Goal: Transaction & Acquisition: Purchase product/service

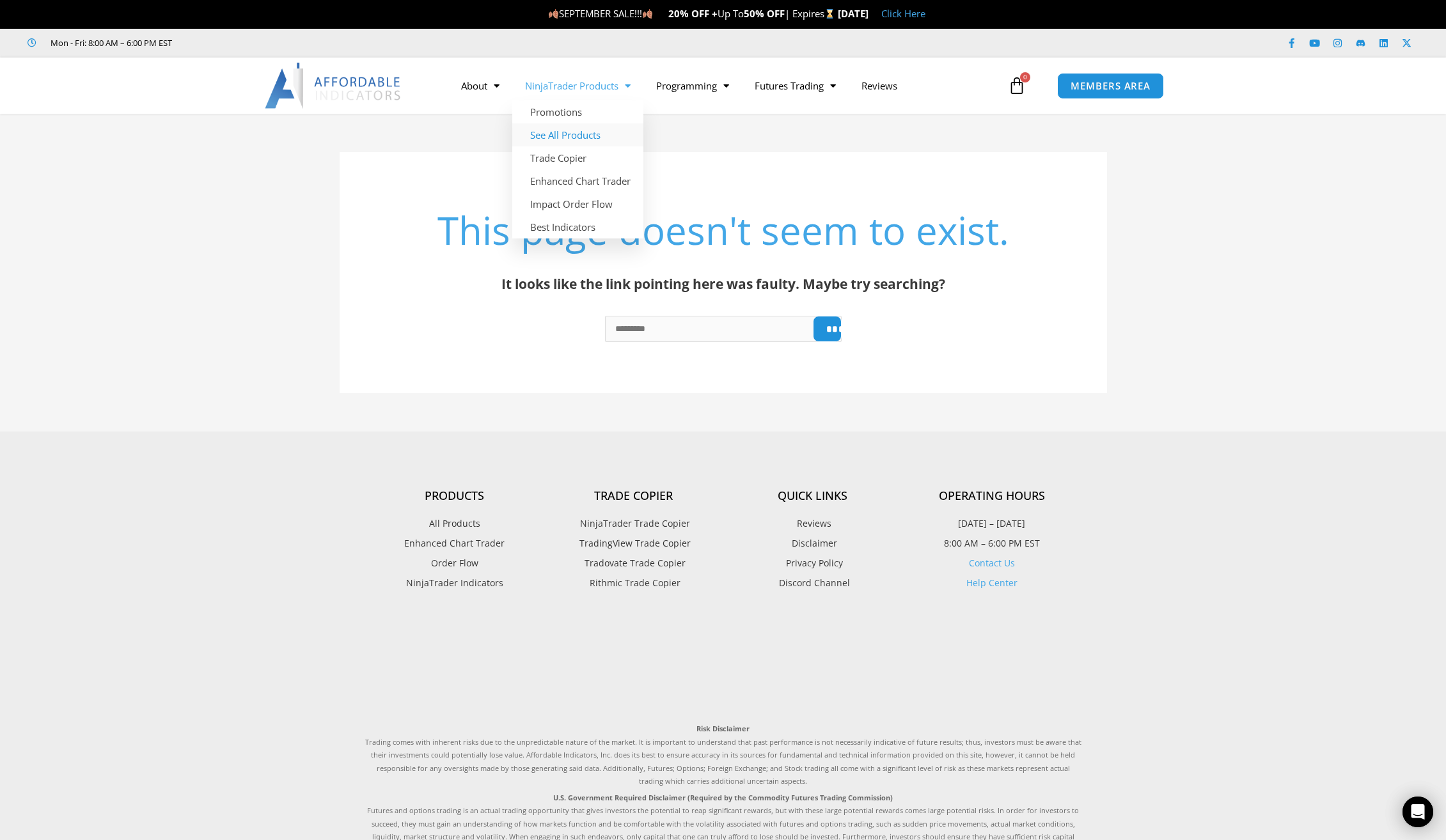
click at [570, 134] on link "See All Products" at bounding box center [578, 134] width 131 height 23
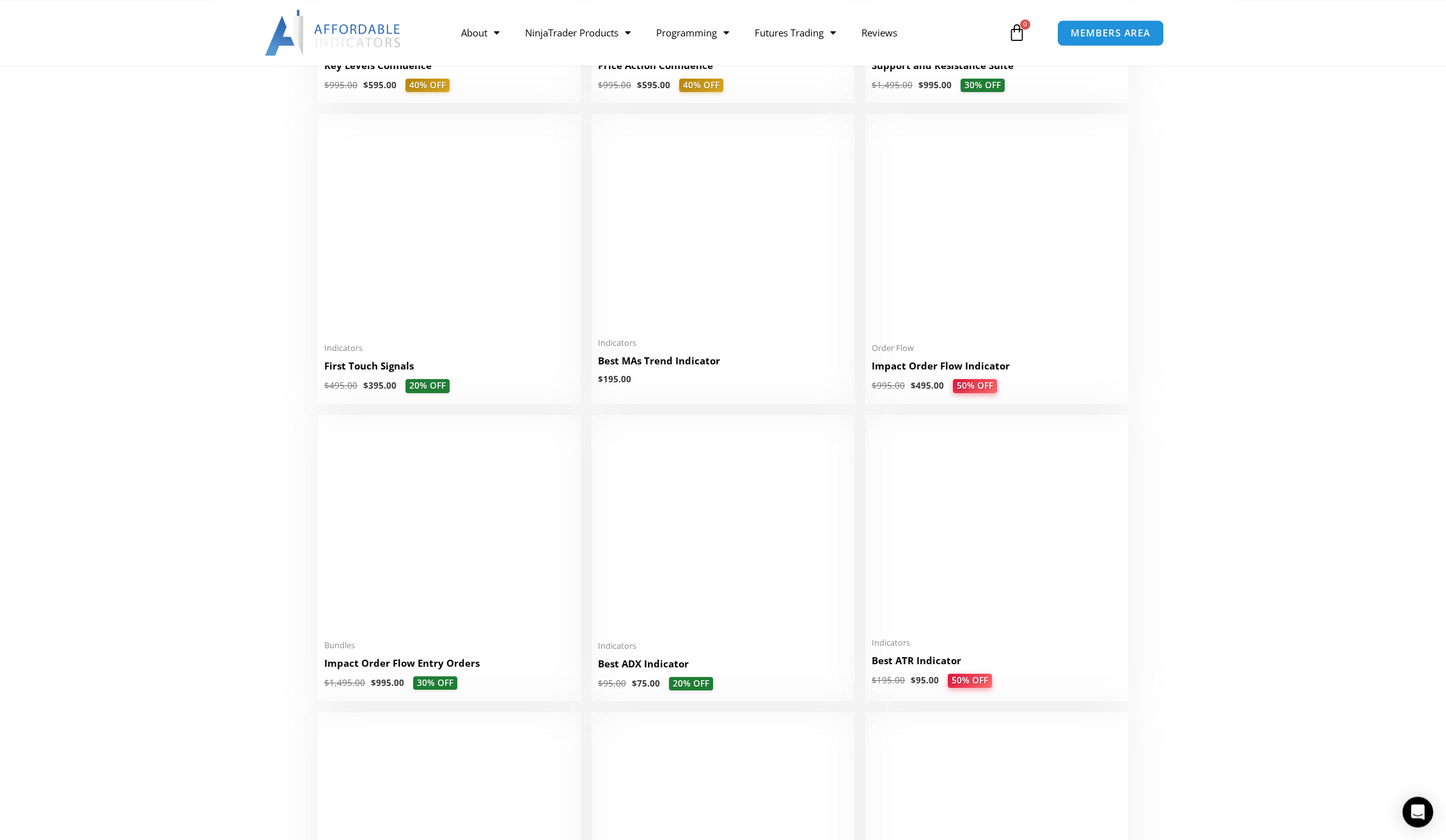
scroll to position [2022, 0]
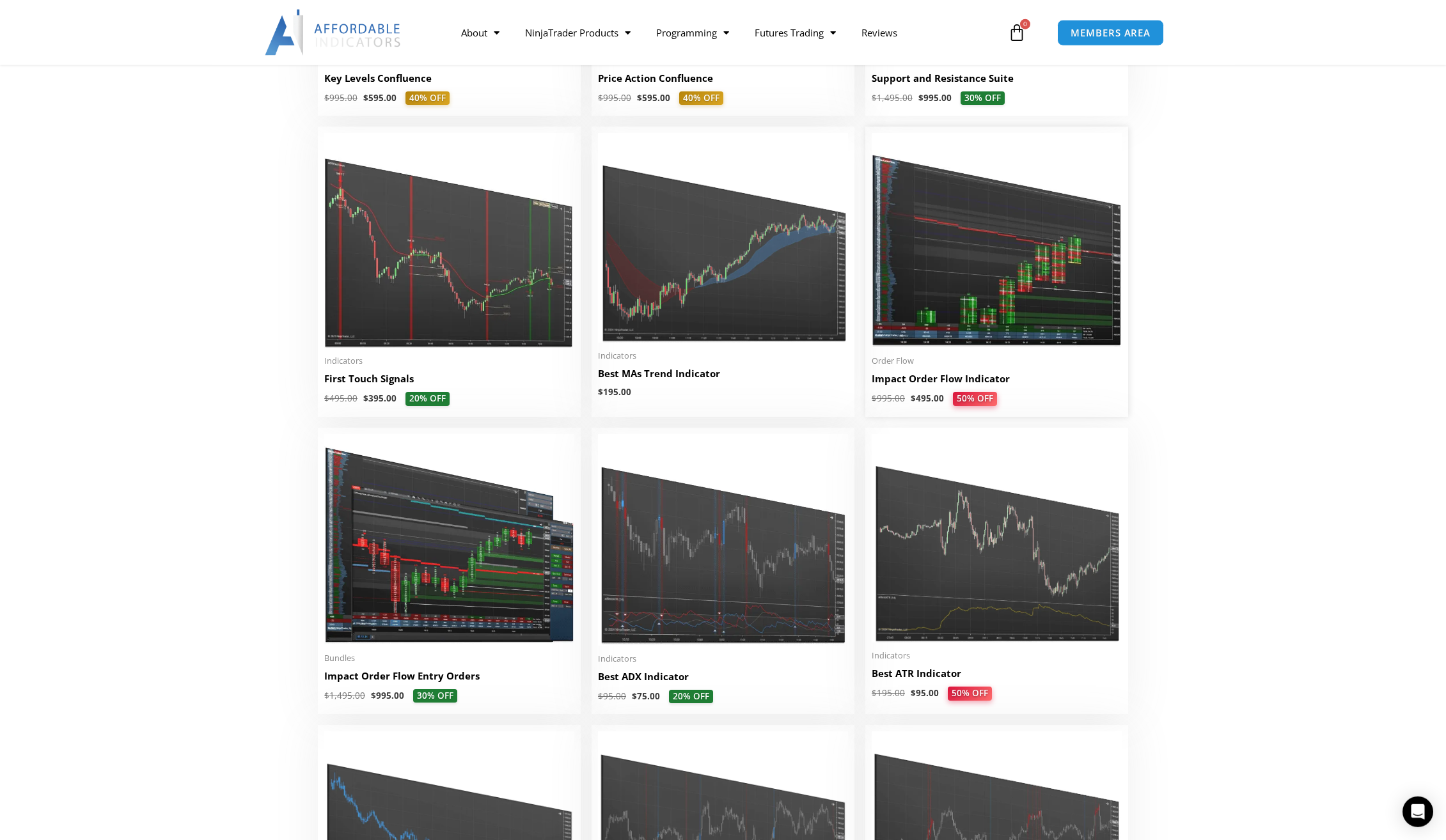
click at [1004, 279] on img at bounding box center [996, 240] width 250 height 215
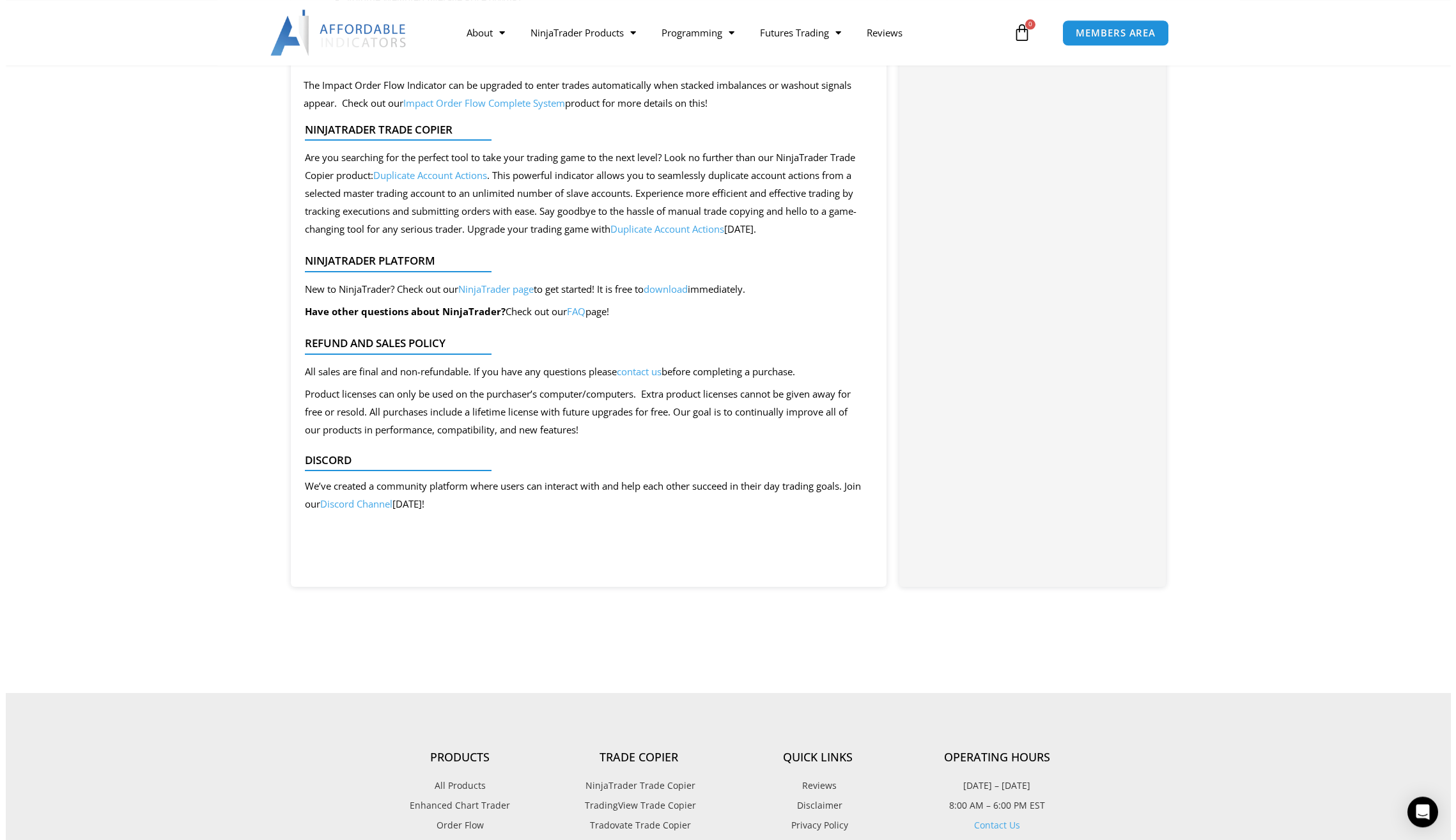
scroll to position [1183, 0]
